Goal: Information Seeking & Learning: Learn about a topic

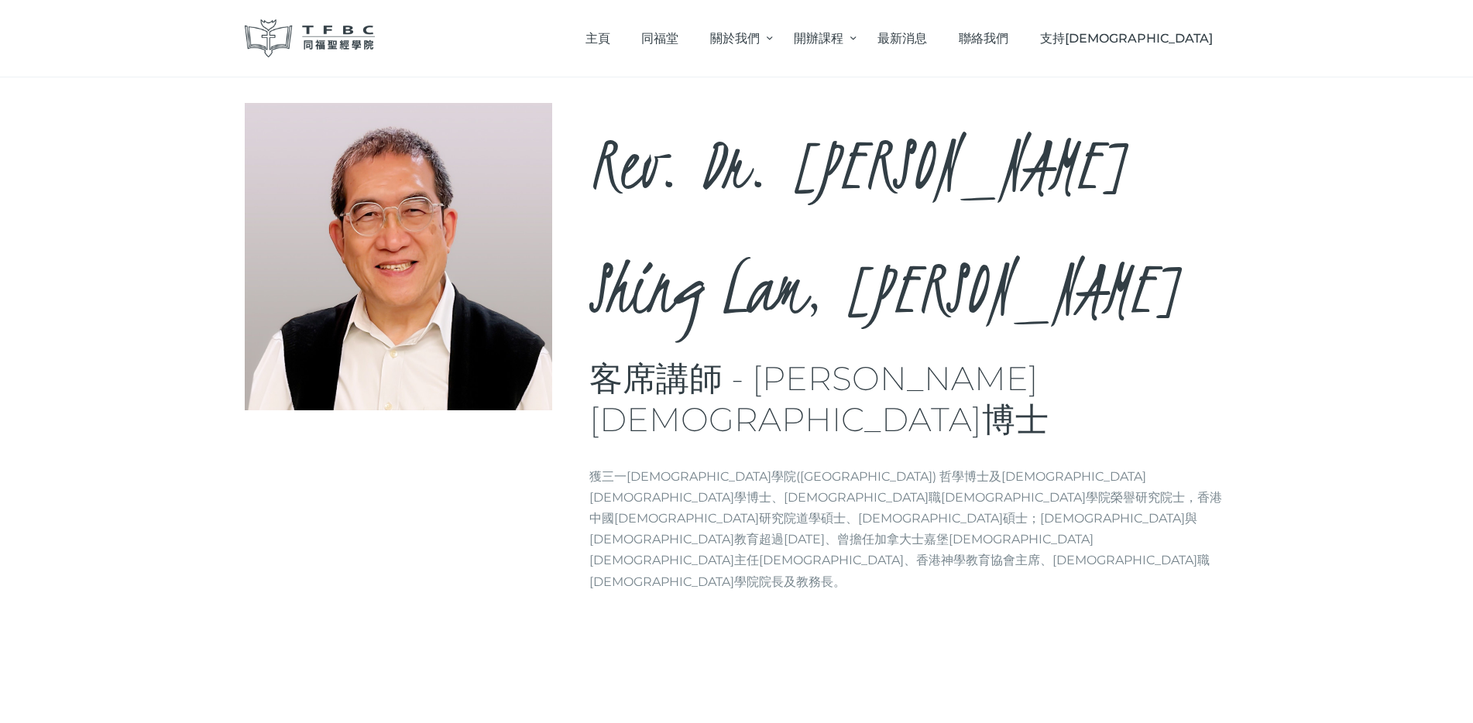
scroll to position [62, 0]
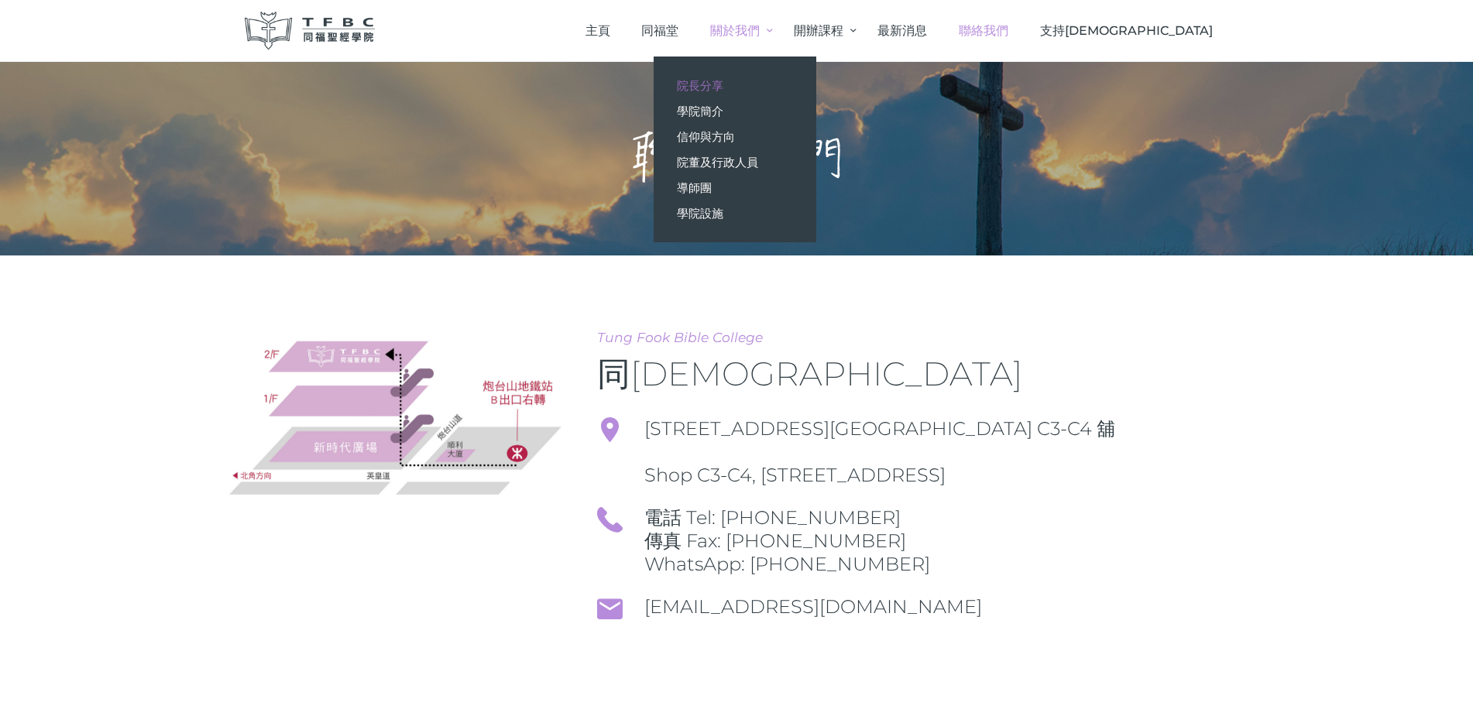
click at [816, 84] on link "院長分享" at bounding box center [734, 86] width 163 height 26
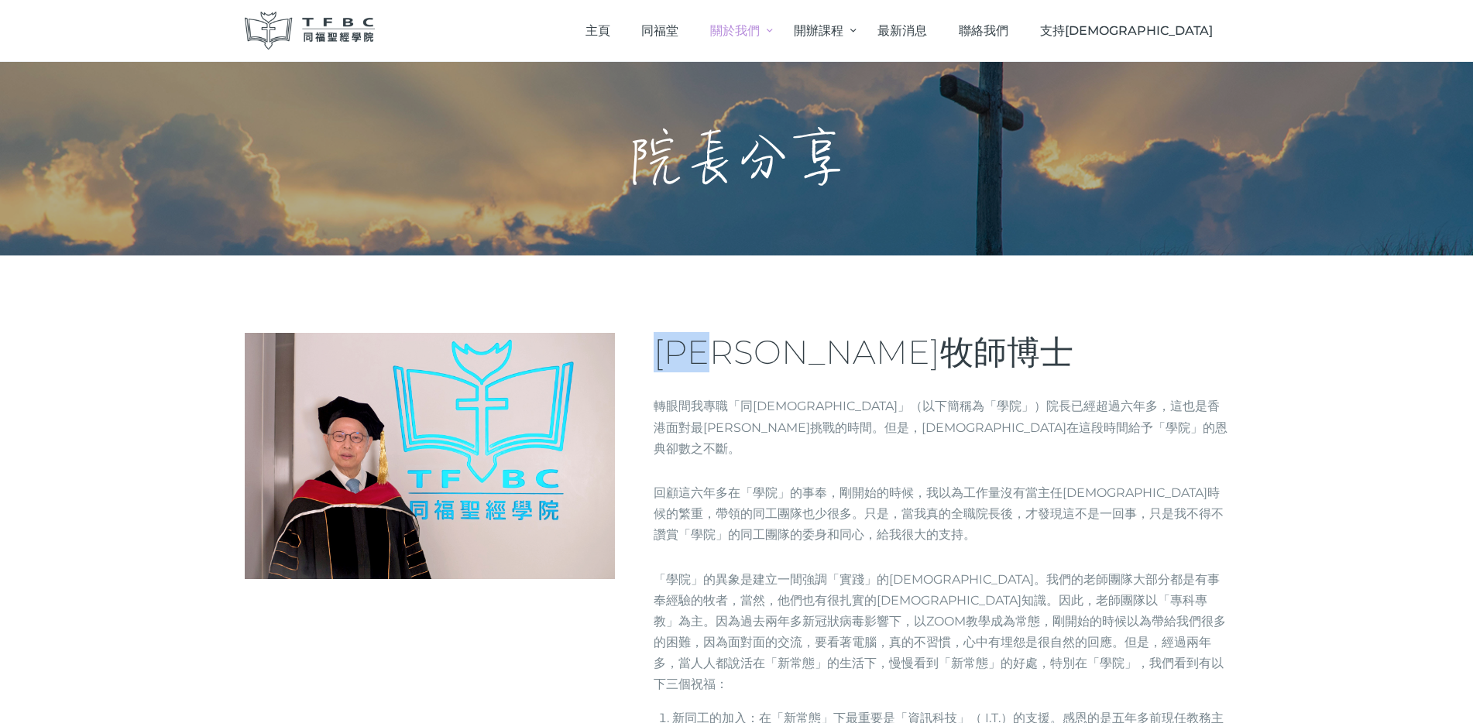
drag, startPoint x: 760, startPoint y: 355, endPoint x: 663, endPoint y: 355, distance: 97.6
click at [663, 355] on span "何志滌牧師博士" at bounding box center [863, 352] width 420 height 40
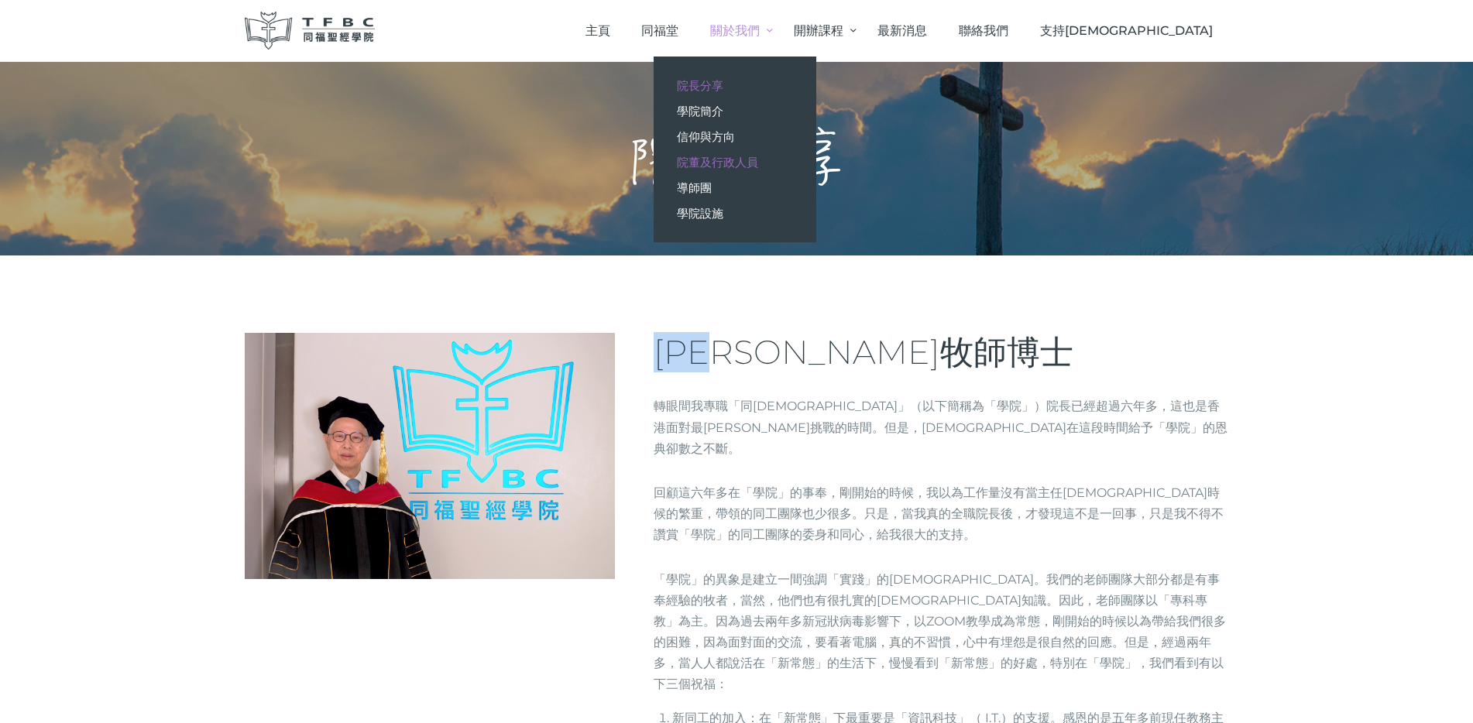
click at [758, 156] on span "院董及行政人員" at bounding box center [717, 162] width 81 height 15
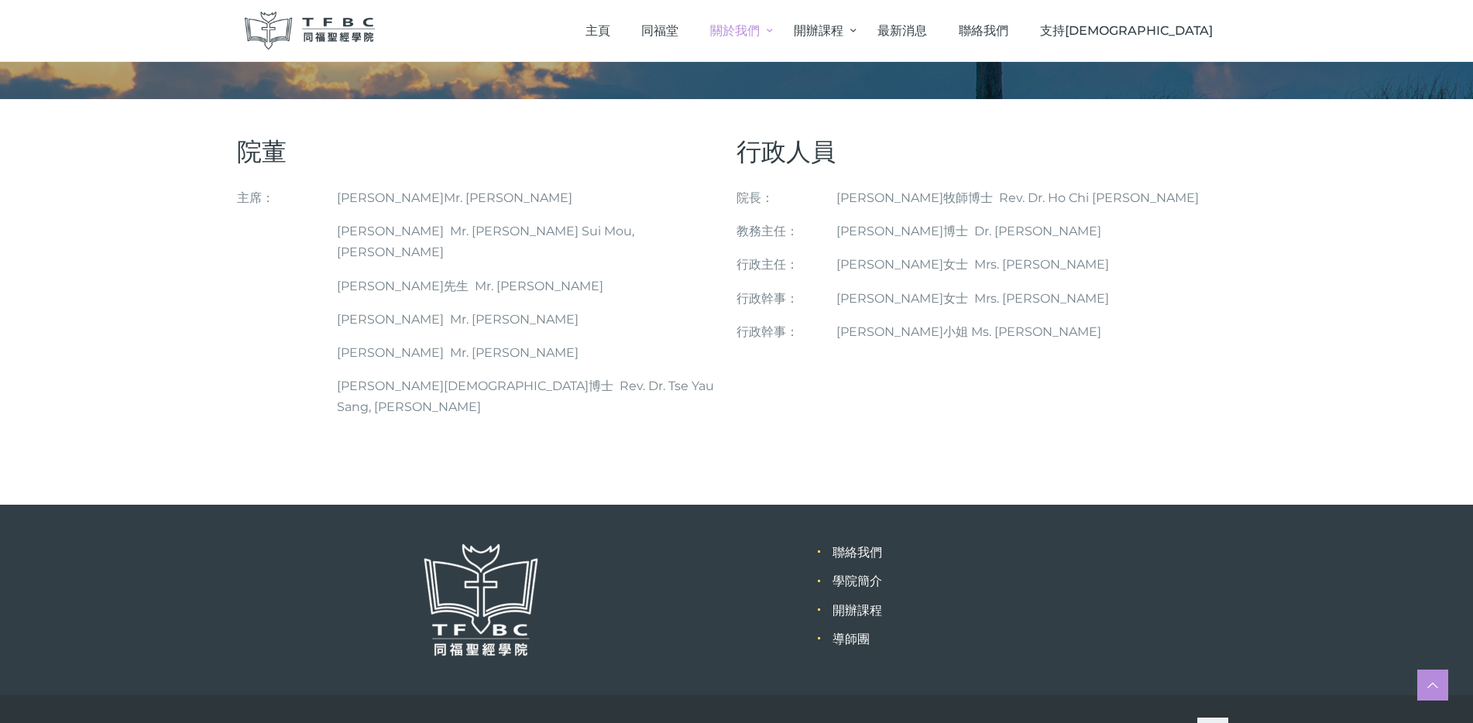
scroll to position [162, 0]
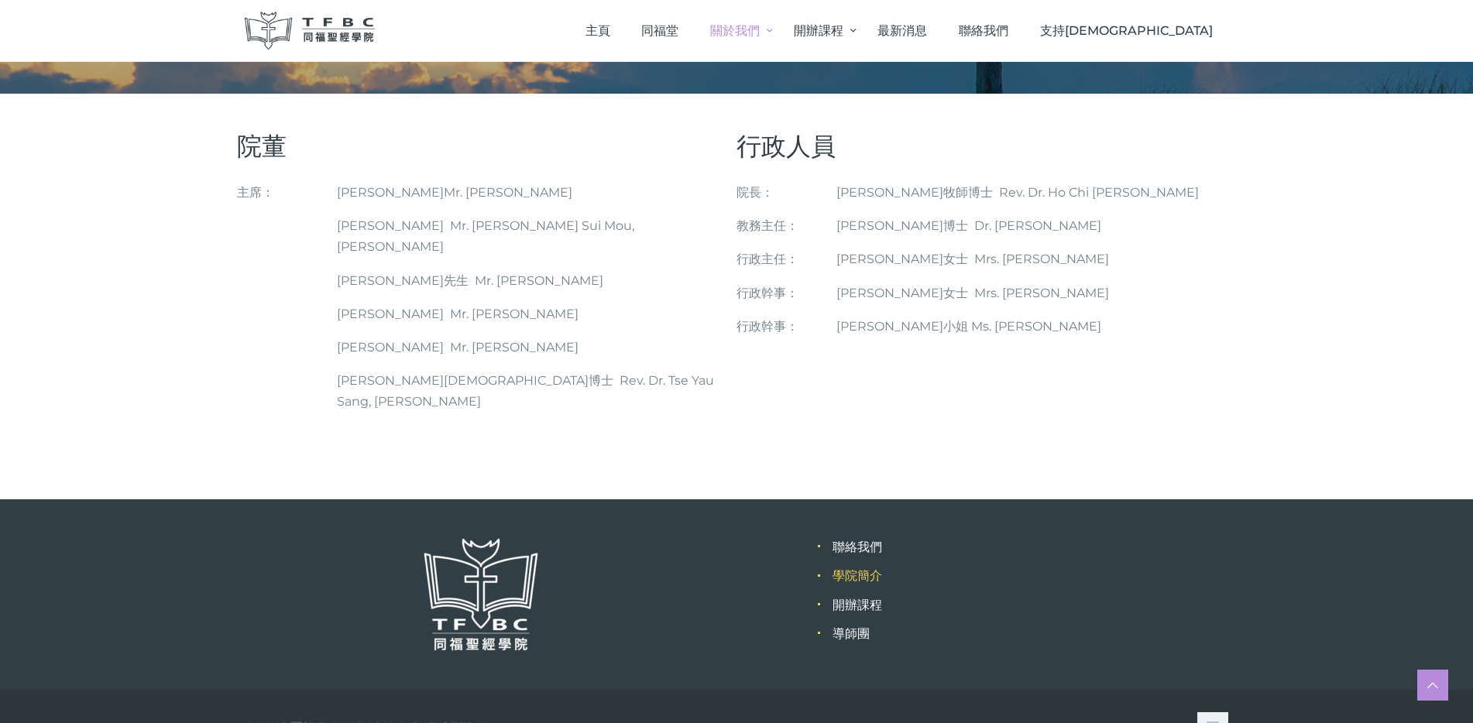
click at [863, 568] on link "學院簡介" at bounding box center [857, 575] width 50 height 15
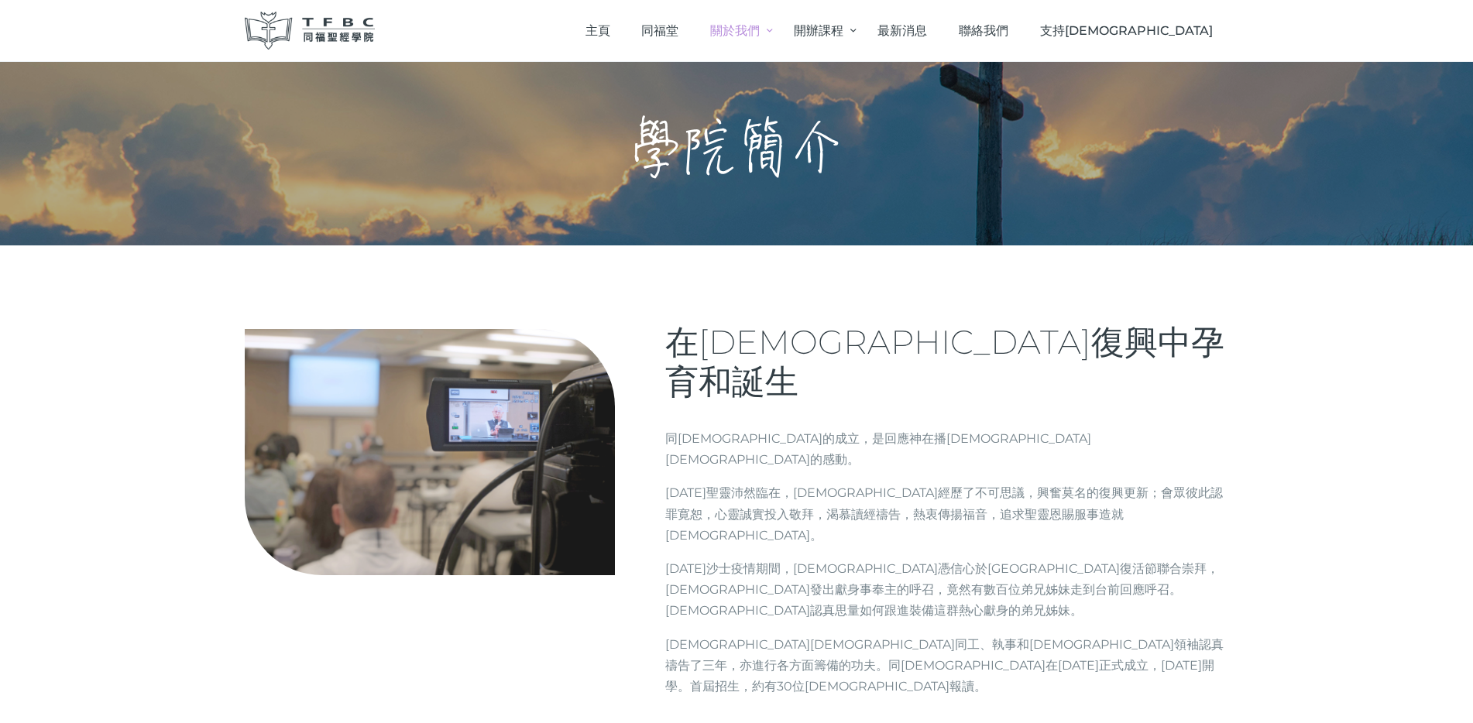
scroll to position [26, 0]
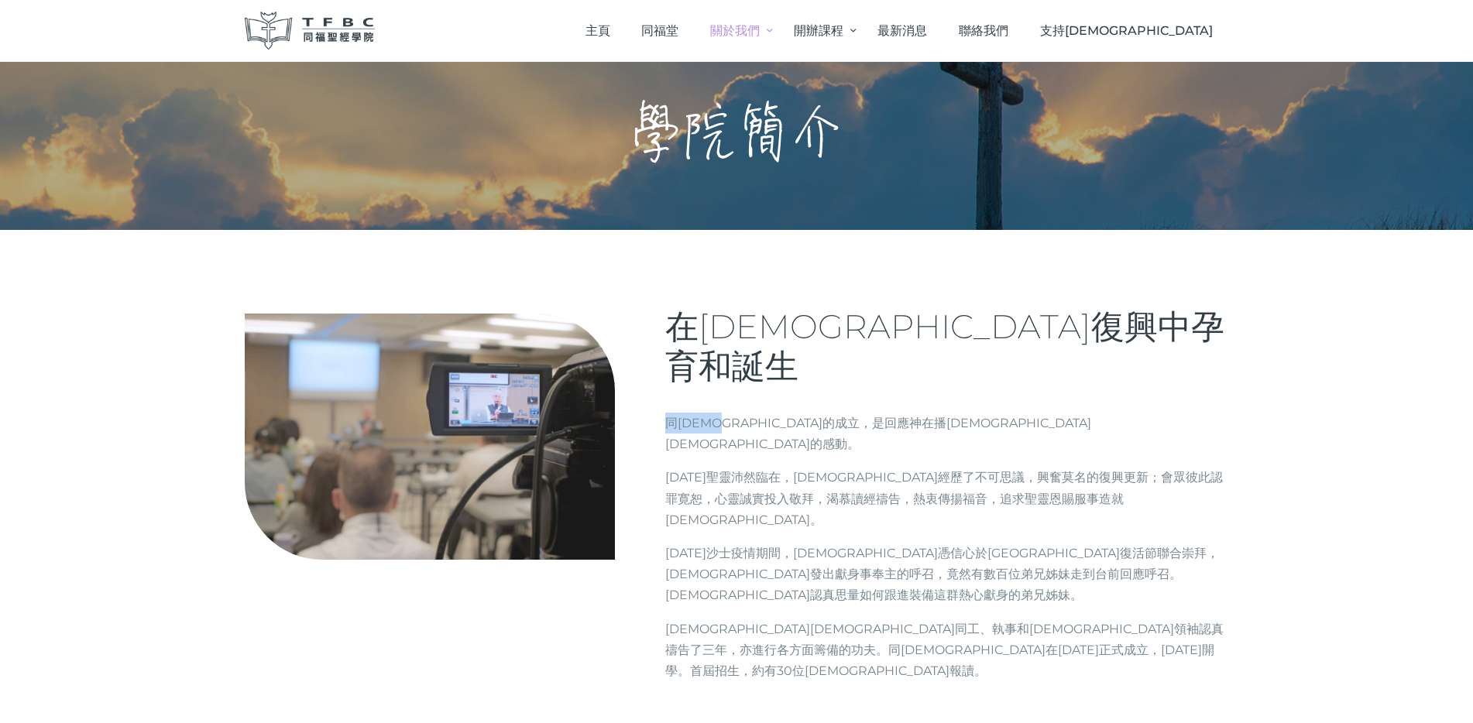
drag, startPoint x: 738, startPoint y: 383, endPoint x: 653, endPoint y: 384, distance: 85.2
click at [653, 383] on div "在[DEMOGRAPHIC_DATA]復興中孕育和誕生 同[DEMOGRAPHIC_DATA]的成立，是回應神在播[DEMOGRAPHIC_DATA][DEM…" at bounding box center [940, 500] width 613 height 386
copy p "同[DEMOGRAPHIC_DATA]"
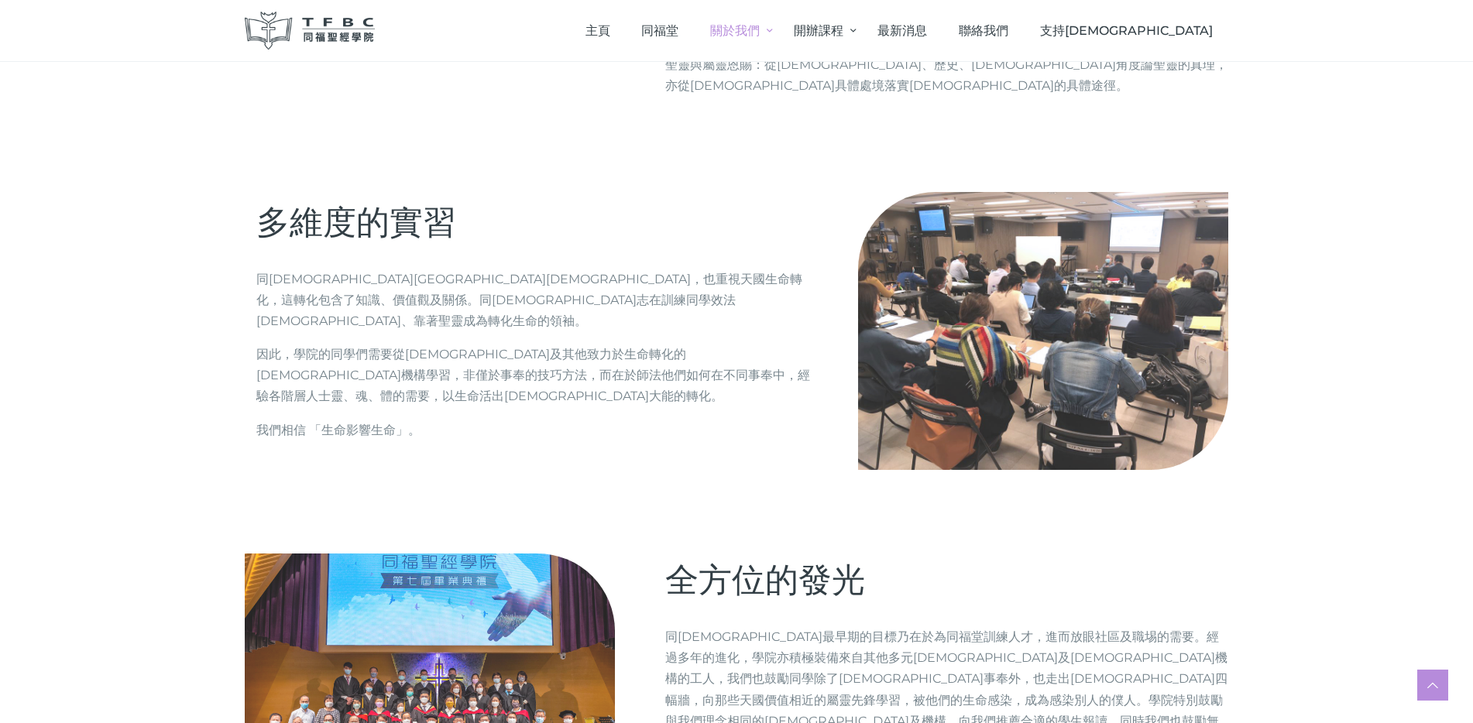
scroll to position [1634, 0]
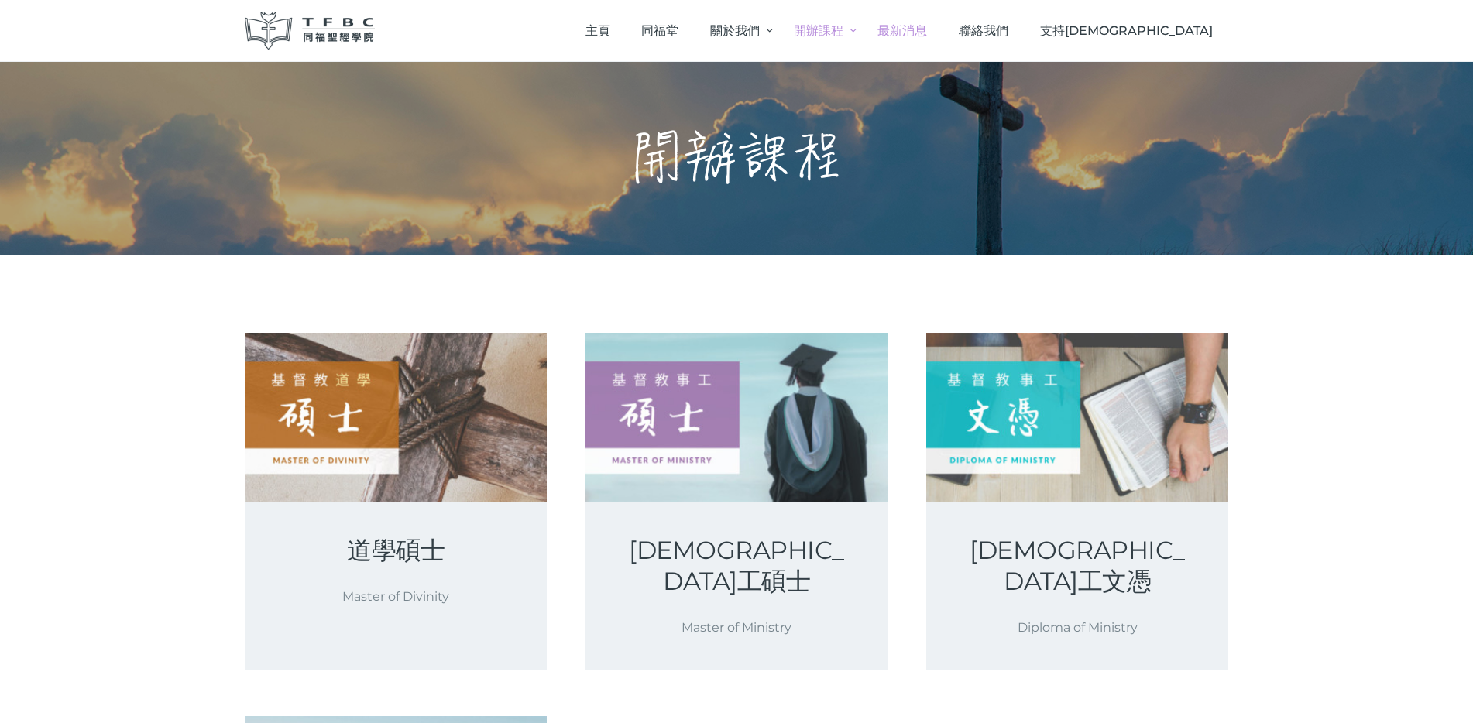
click at [927, 25] on span "最新消息" at bounding box center [902, 30] width 50 height 15
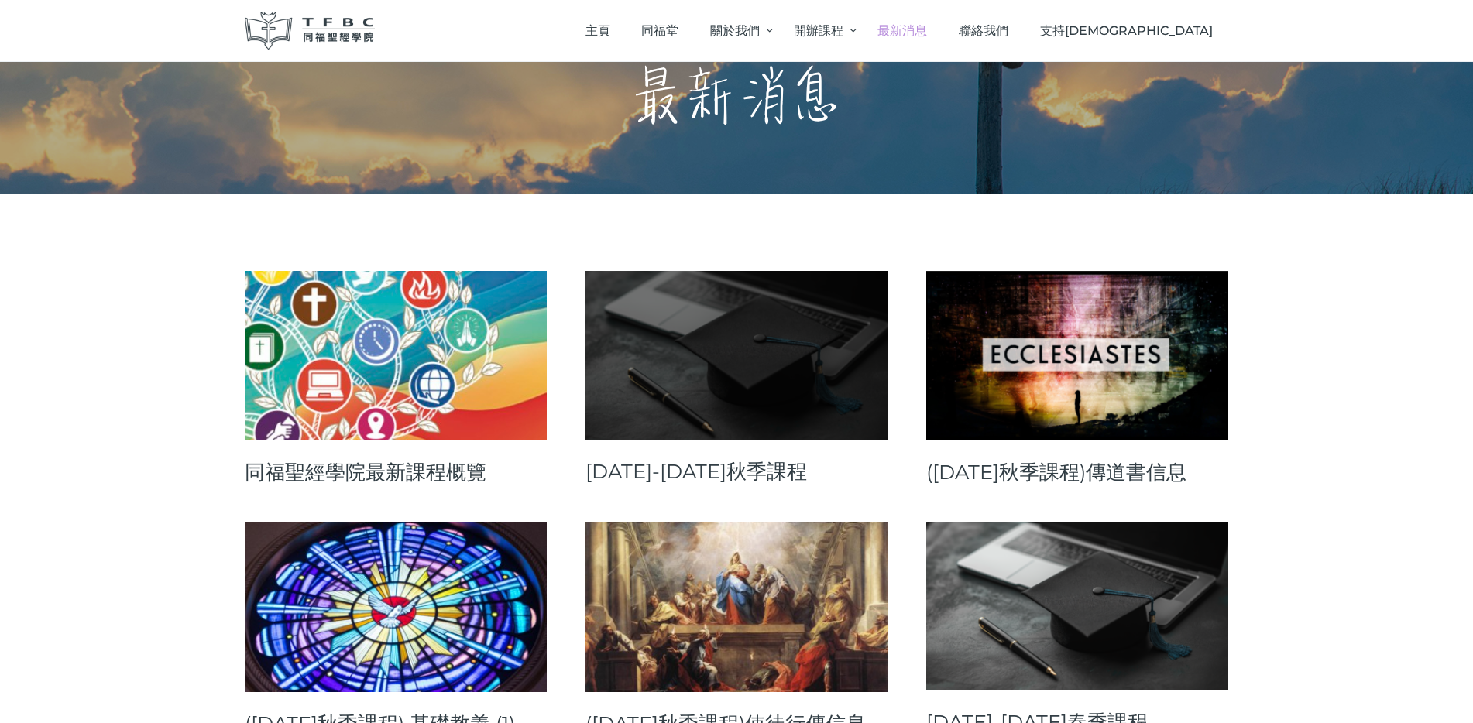
scroll to position [75, 0]
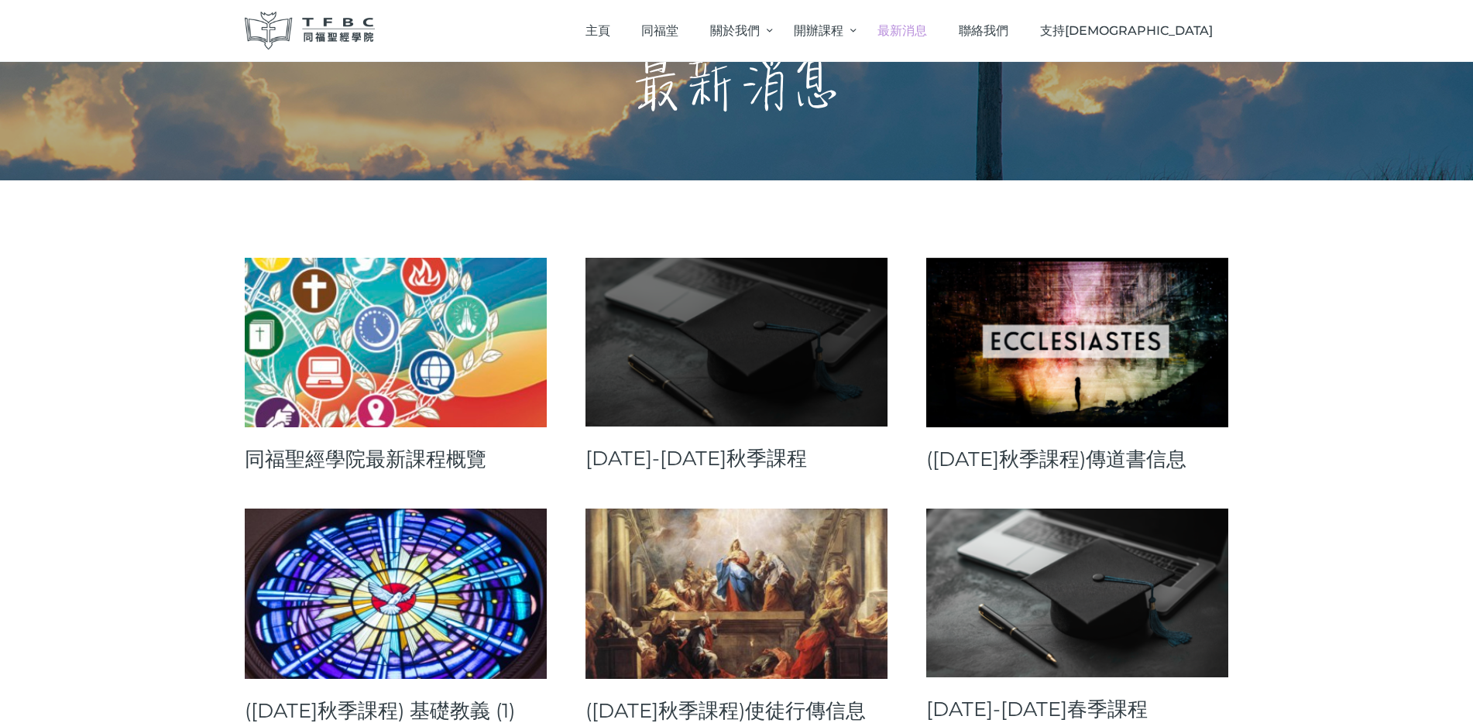
click at [689, 367] on link at bounding box center [736, 342] width 302 height 169
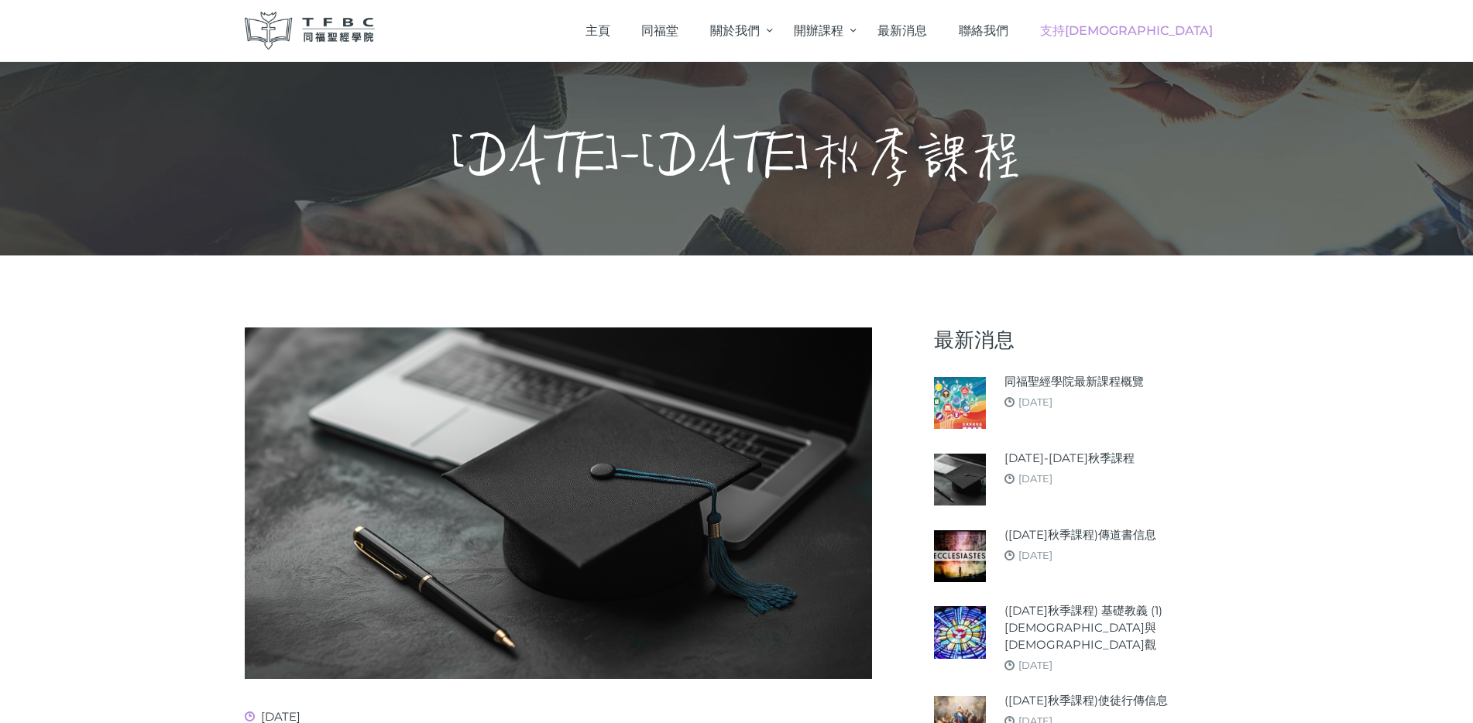
click at [1164, 39] on link "支持[DEMOGRAPHIC_DATA]" at bounding box center [1126, 31] width 204 height 46
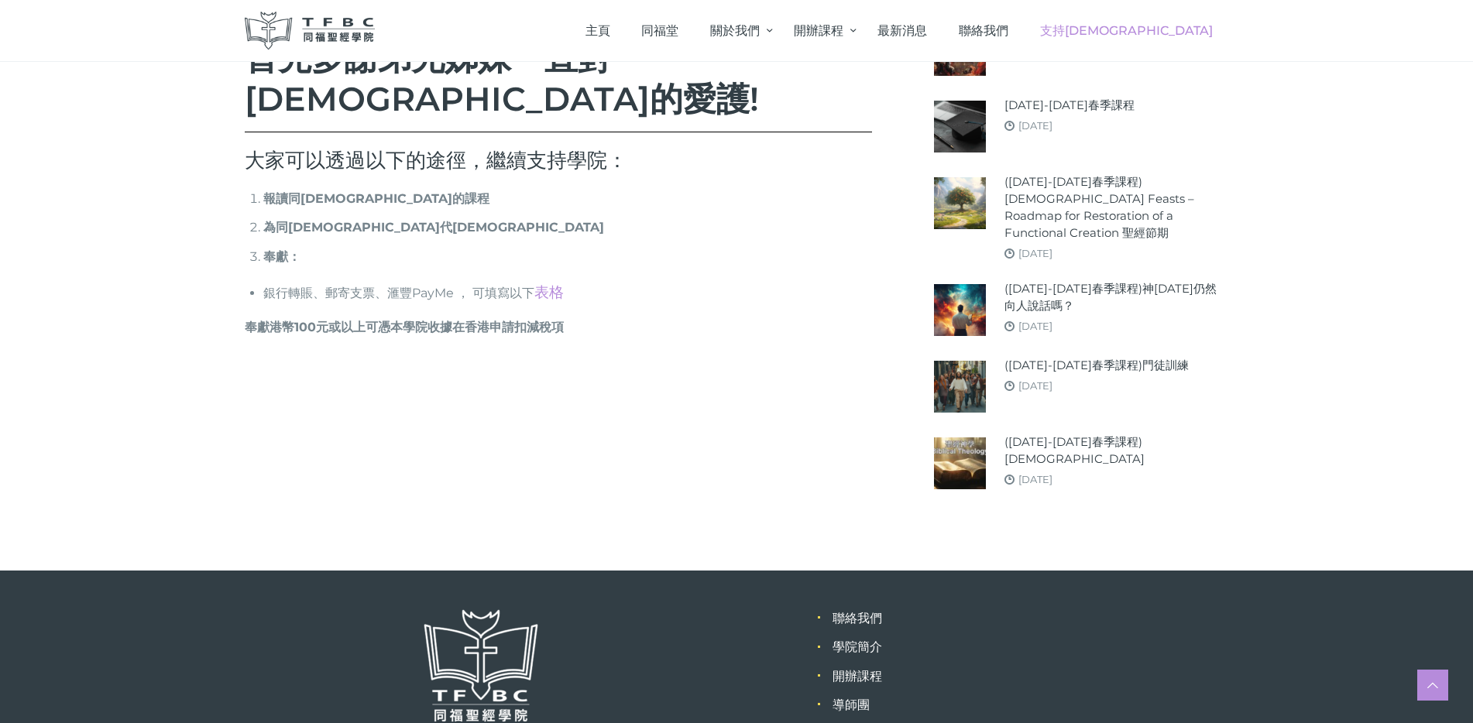
scroll to position [756, 0]
